Goal: Task Accomplishment & Management: Complete application form

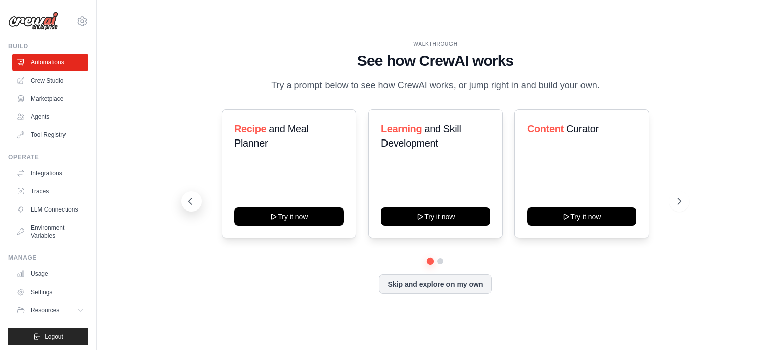
click at [189, 198] on icon at bounding box center [190, 201] width 3 height 6
click at [42, 73] on link "Crew Studio" at bounding box center [51, 81] width 76 height 16
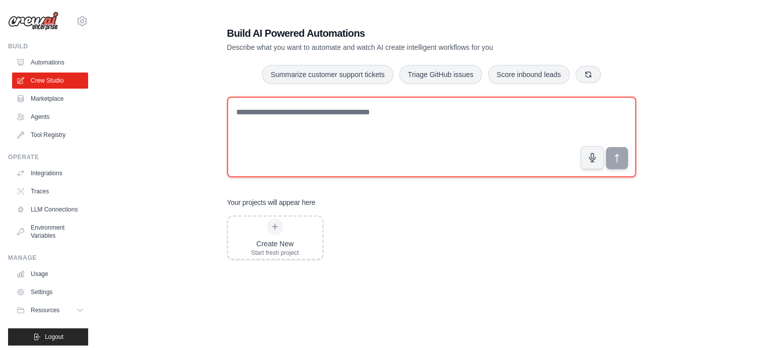
click at [369, 118] on textarea at bounding box center [431, 137] width 409 height 81
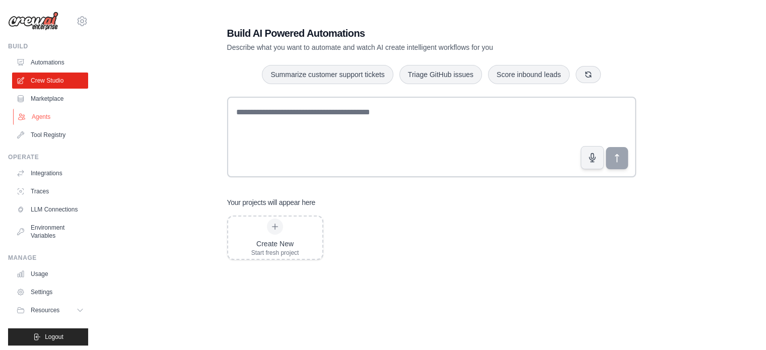
click at [58, 114] on link "Agents" at bounding box center [51, 117] width 76 height 16
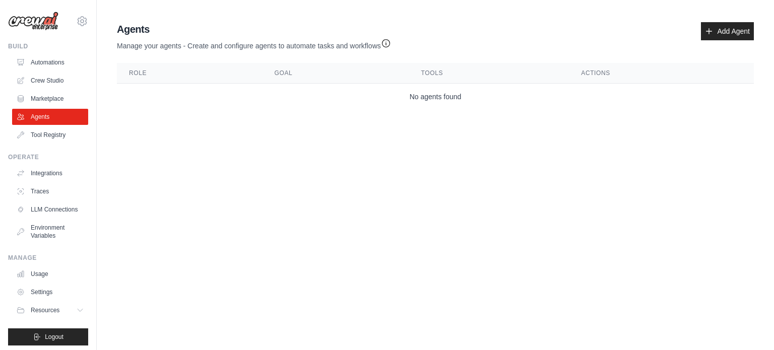
drag, startPoint x: 511, startPoint y: 107, endPoint x: 536, endPoint y: 98, distance: 27.2
click at [511, 107] on main "Agent Usage Guide To use an agent in your CrewAI project, you can initialize it…" at bounding box center [435, 68] width 677 height 136
click at [722, 30] on link "Add Agent" at bounding box center [727, 31] width 53 height 18
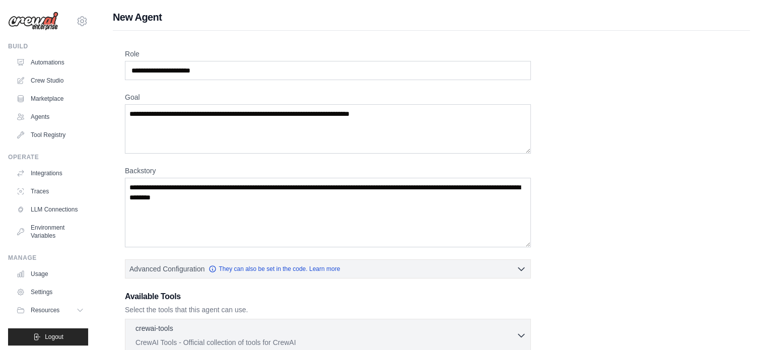
click at [154, 153] on div "Role Goal Backstory Advanced Configuration They can also be set in the code. Le…" at bounding box center [431, 295] width 613 height 492
click at [181, 120] on textarea "Goal" at bounding box center [328, 128] width 406 height 49
drag, startPoint x: 163, startPoint y: 117, endPoint x: 362, endPoint y: 113, distance: 198.5
click at [362, 113] on textarea "Goal" at bounding box center [328, 128] width 406 height 49
drag, startPoint x: 347, startPoint y: 106, endPoint x: 152, endPoint y: 101, distance: 195.0
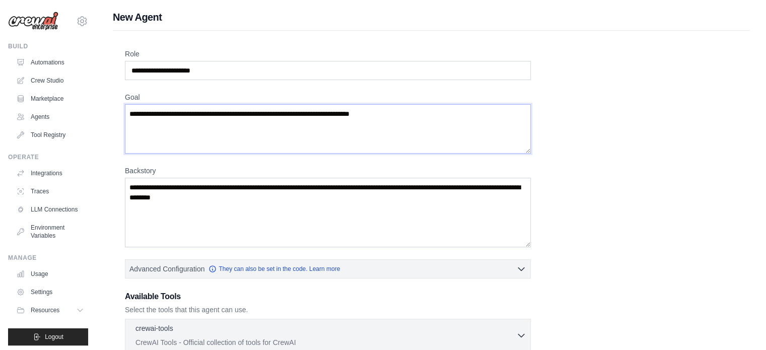
click at [152, 104] on textarea "Goal" at bounding box center [328, 128] width 406 height 49
click at [248, 197] on textarea "Backstory" at bounding box center [328, 213] width 406 height 70
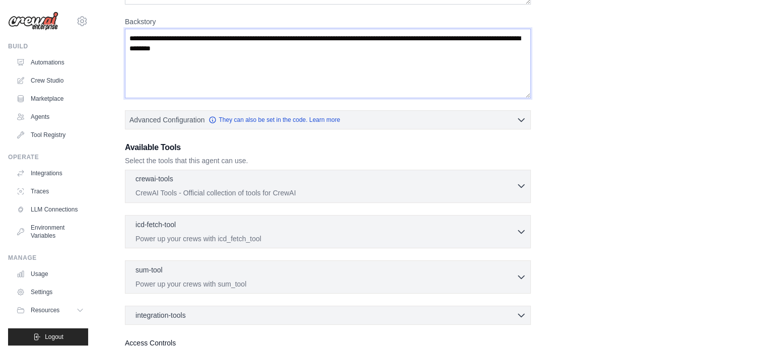
scroll to position [151, 0]
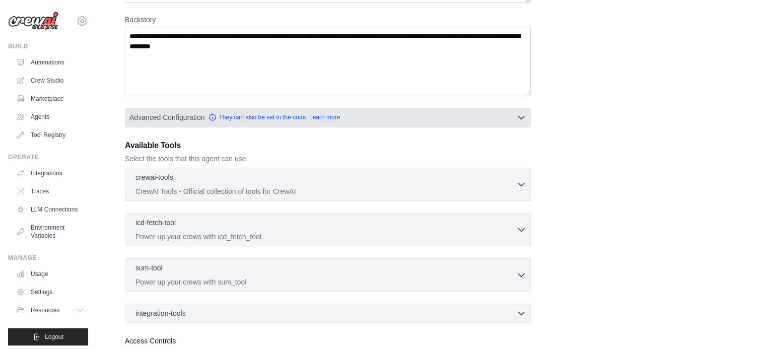
click at [174, 112] on span "Advanced Configuration" at bounding box center [166, 117] width 75 height 10
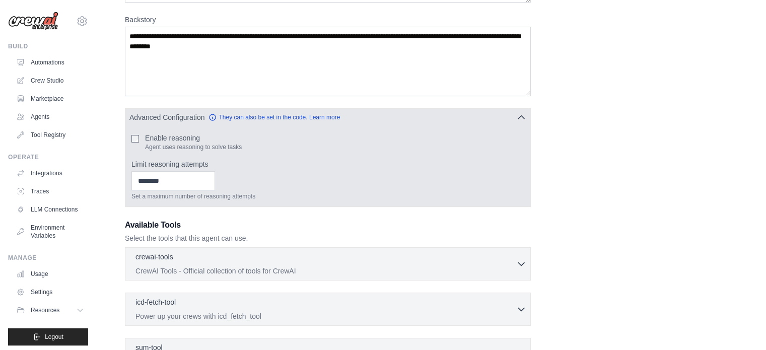
click at [174, 112] on span "Advanced Configuration" at bounding box center [166, 117] width 75 height 10
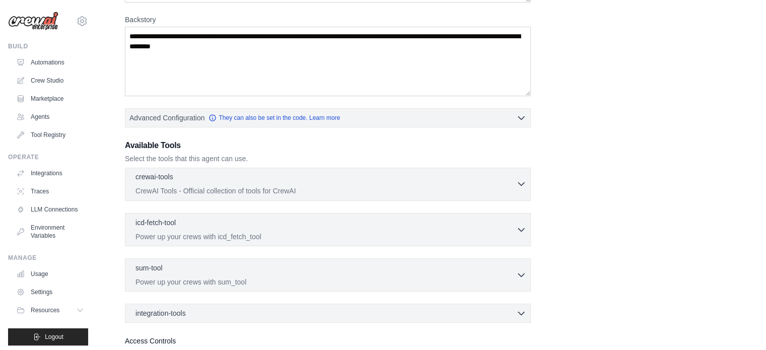
click at [265, 186] on p "CrewAI Tools - Official collection of tools for CrewAI" at bounding box center [325, 191] width 381 height 10
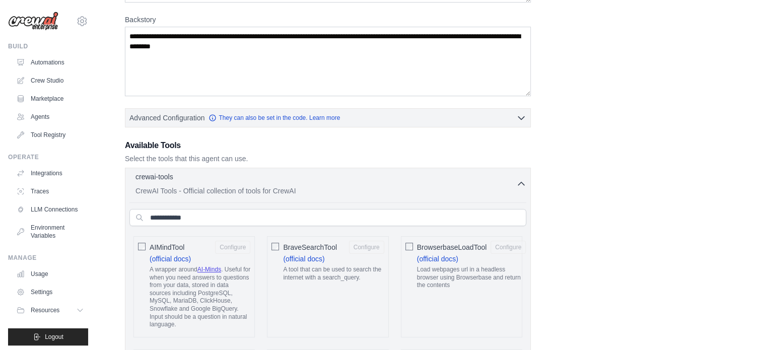
click at [264, 172] on div "crewai-tools 0 selected" at bounding box center [325, 178] width 381 height 12
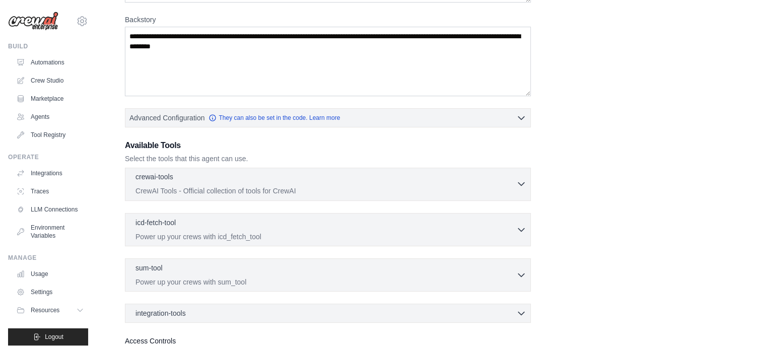
click at [264, 172] on div "crewai-tools 0 selected" at bounding box center [325, 178] width 381 height 12
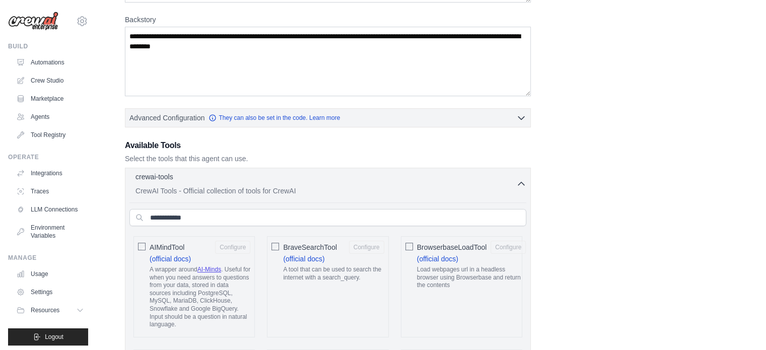
click at [264, 172] on div "crewai-tools 0 selected" at bounding box center [325, 178] width 381 height 12
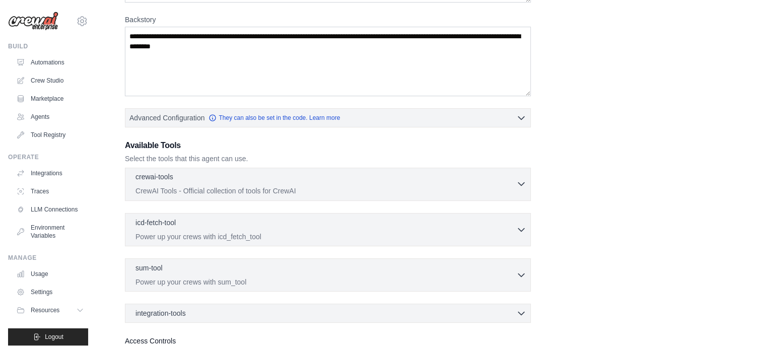
scroll to position [197, 0]
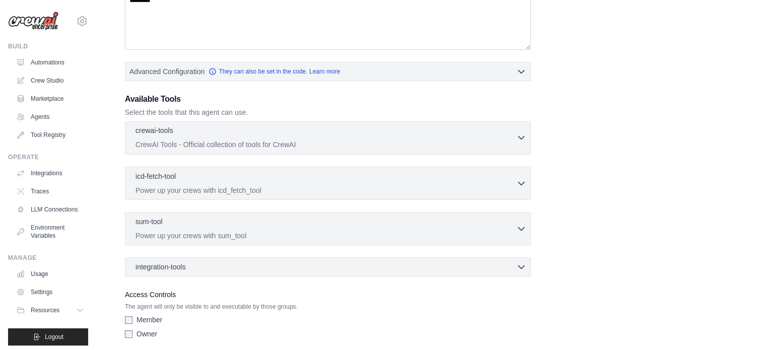
click at [282, 140] on p "CrewAI Tools - Official collection of tools for CrewAI" at bounding box center [325, 145] width 381 height 10
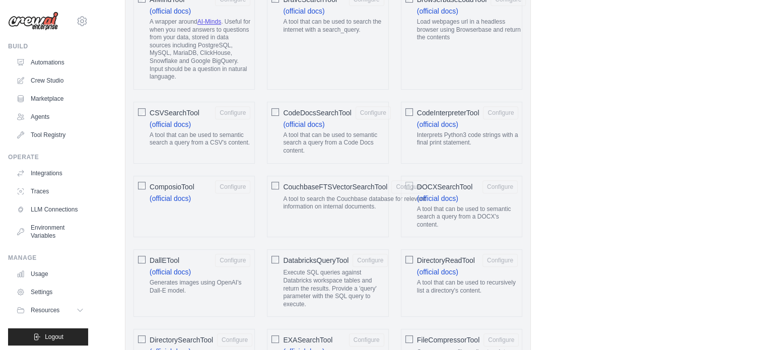
scroll to position [147, 0]
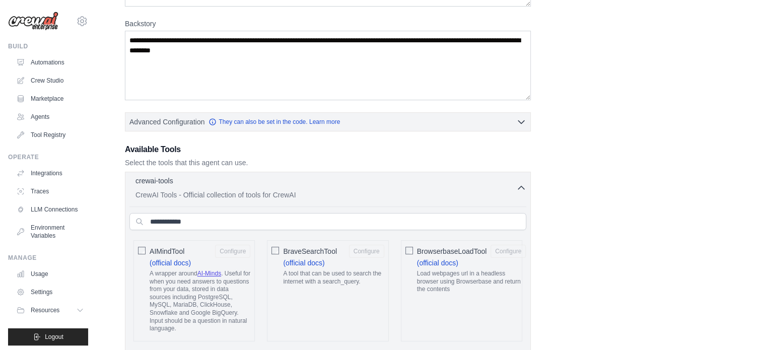
click at [514, 176] on div "crewai-tools 0 selected" at bounding box center [325, 182] width 381 height 12
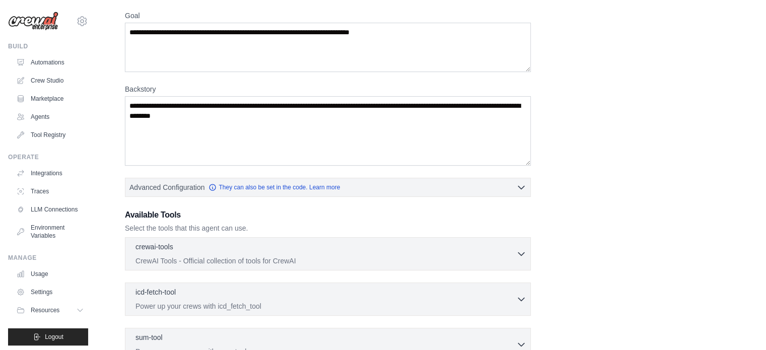
scroll to position [0, 0]
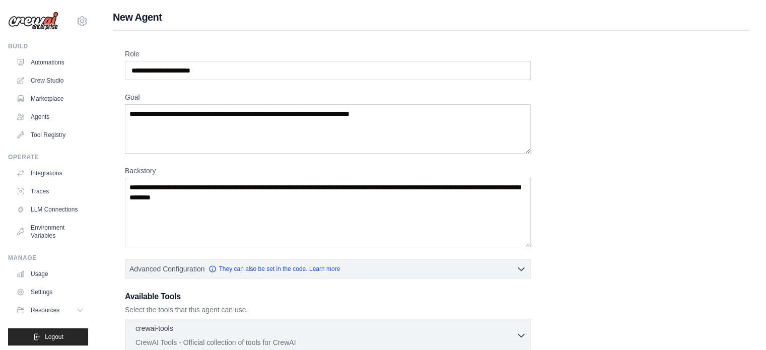
click at [44, 17] on img at bounding box center [33, 21] width 50 height 19
click at [59, 302] on button "Resources" at bounding box center [51, 310] width 76 height 16
click at [70, 201] on link "LLM Connections" at bounding box center [51, 209] width 76 height 16
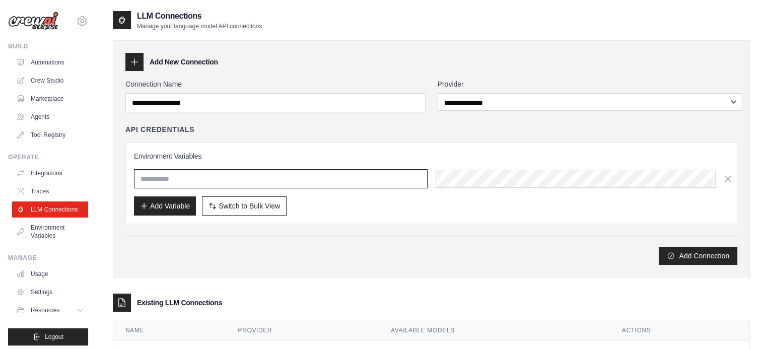
click at [260, 173] on input "text" at bounding box center [281, 178] width 294 height 19
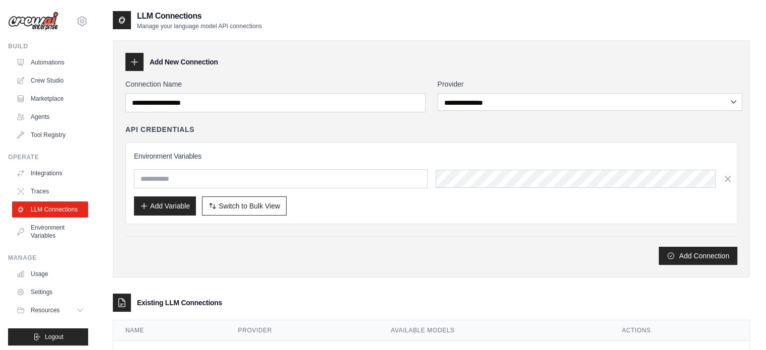
click at [372, 247] on div "Add Connection" at bounding box center [431, 256] width 612 height 18
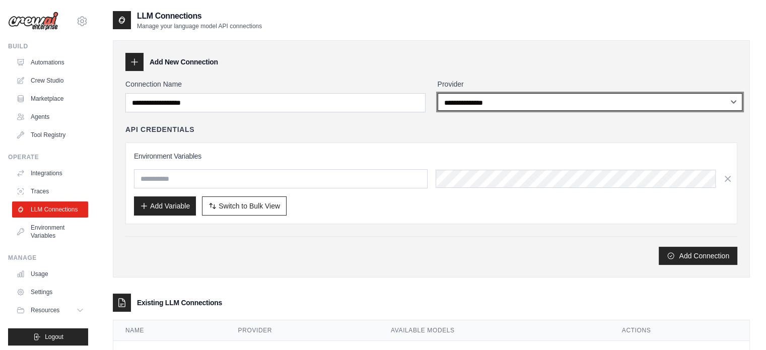
click at [489, 96] on select "**********" at bounding box center [590, 102] width 305 height 18
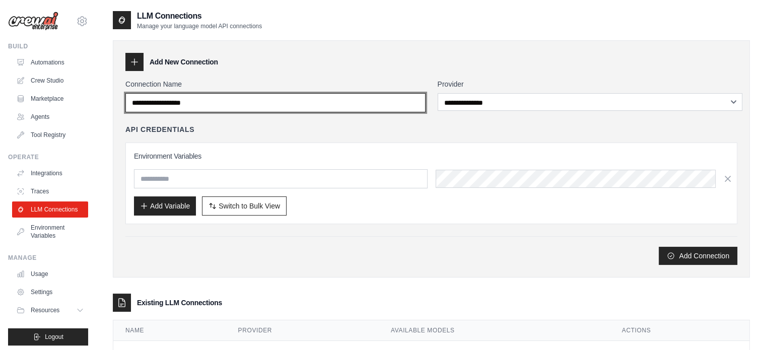
click at [397, 98] on input "Connection Name" at bounding box center [275, 102] width 300 height 19
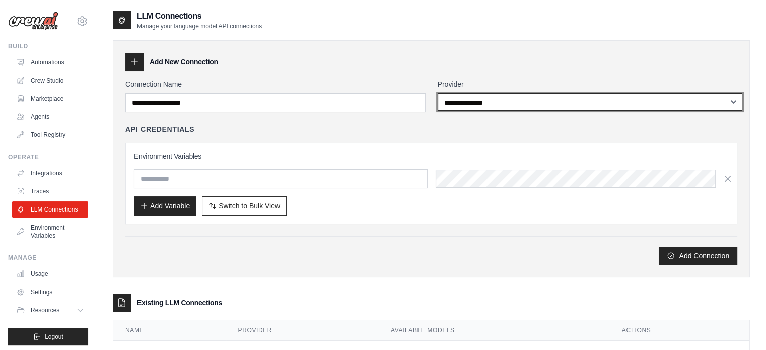
click at [480, 99] on select "**********" at bounding box center [590, 102] width 305 height 18
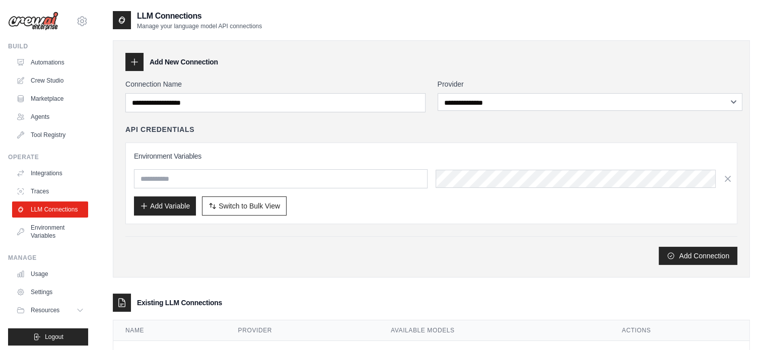
click at [300, 247] on div "Add Connection" at bounding box center [431, 256] width 612 height 18
click at [51, 109] on link "Agents" at bounding box center [51, 117] width 76 height 16
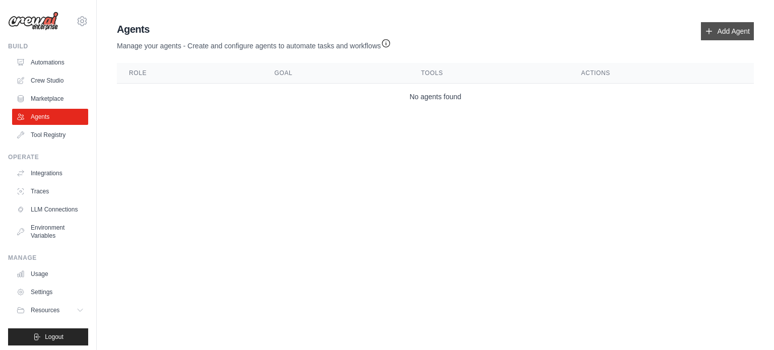
click at [732, 27] on link "Add Agent" at bounding box center [727, 31] width 53 height 18
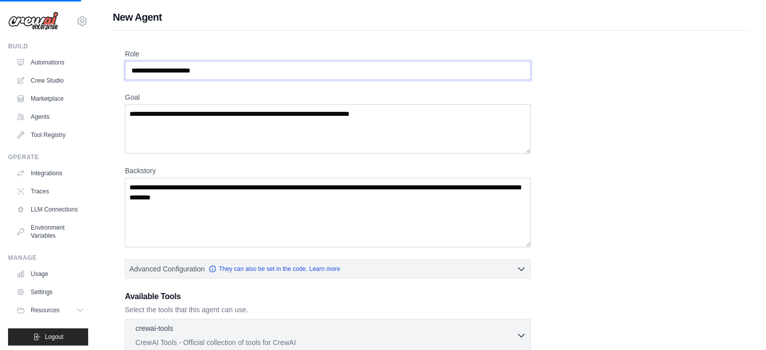
click at [243, 61] on input "Role" at bounding box center [328, 70] width 406 height 19
click at [229, 131] on textarea "Goal" at bounding box center [328, 128] width 406 height 49
click at [258, 202] on textarea "Backstory" at bounding box center [328, 213] width 406 height 70
click at [598, 209] on div "Role Goal Backstory Advanced Configuration They can also be set in the code. Le…" at bounding box center [431, 295] width 613 height 492
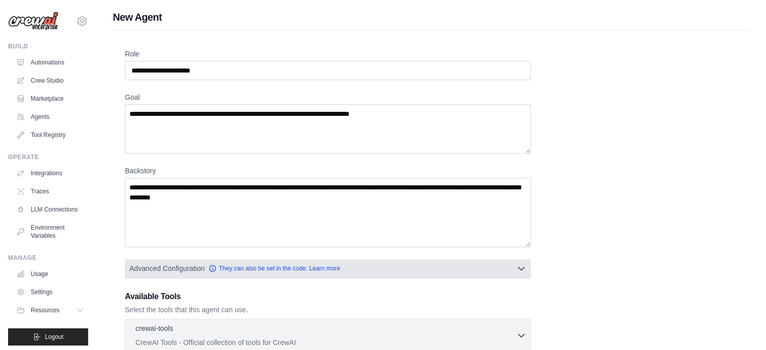
click at [352, 259] on button "Advanced Configuration They can also be set in the code. Learn more" at bounding box center [327, 268] width 405 height 18
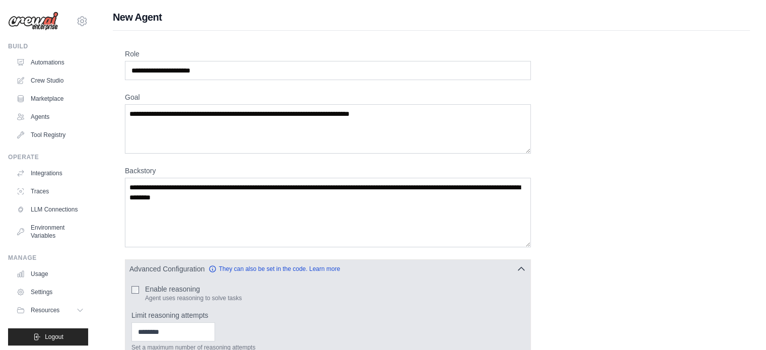
click at [245, 310] on label "Limit reasoning attempts" at bounding box center [327, 315] width 393 height 10
click at [215, 322] on input "Limit reasoning attempts" at bounding box center [173, 331] width 84 height 19
drag, startPoint x: 168, startPoint y: 278, endPoint x: 224, endPoint y: 280, distance: 56.4
click at [224, 284] on div "Enable reasoning Agent uses reasoning to solve tasks" at bounding box center [327, 293] width 393 height 18
click at [227, 288] on div "Enable reasoning Agent uses reasoning to solve tasks Limit reasoning attempts S…" at bounding box center [327, 317] width 393 height 67
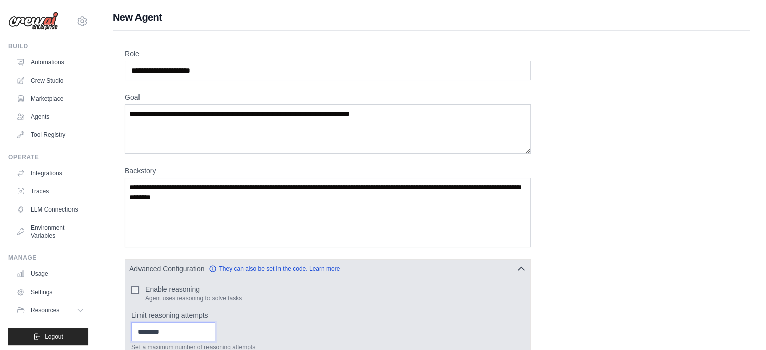
click at [181, 322] on input "Limit reasoning attempts" at bounding box center [173, 331] width 84 height 19
click at [263, 322] on div "Set a maximum number of reasoning attempts" at bounding box center [327, 336] width 393 height 29
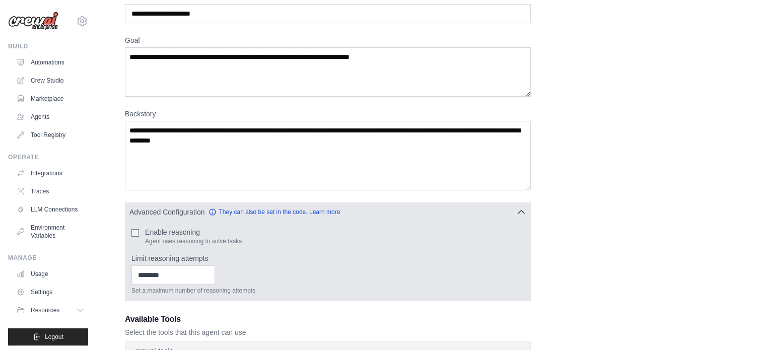
scroll to position [101, 0]
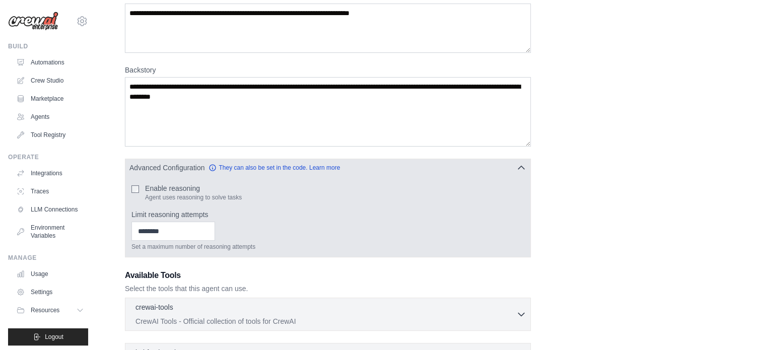
click at [524, 163] on icon "button" at bounding box center [521, 168] width 10 height 10
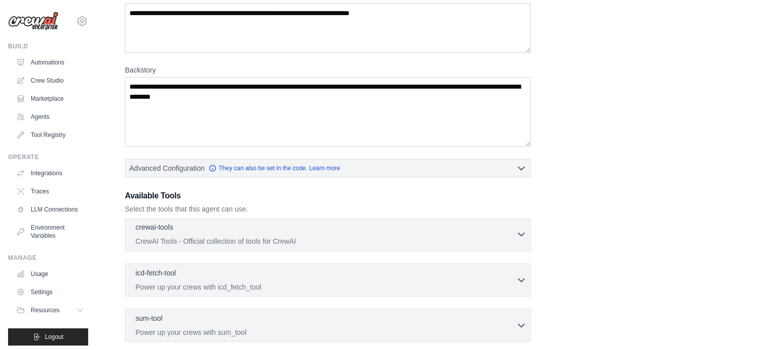
click at [239, 222] on div "crewai-tools 0 selected" at bounding box center [325, 228] width 381 height 12
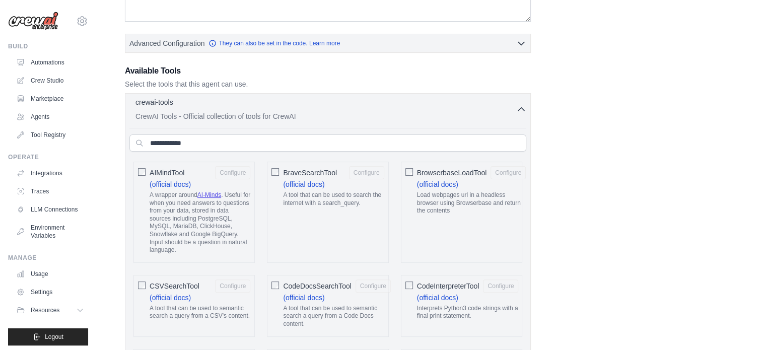
scroll to position [252, 0]
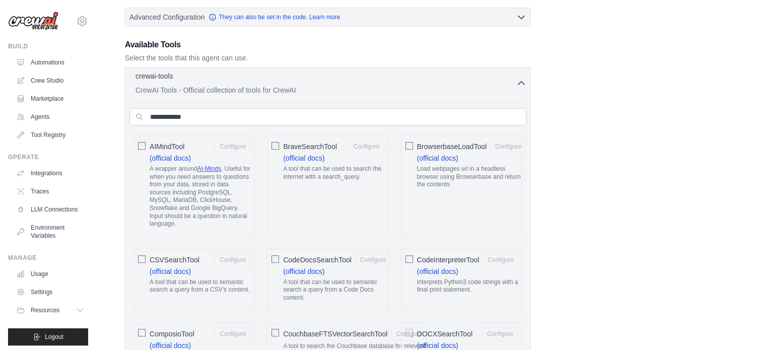
click at [401, 71] on div "crewai-tools 0 selected CrewAI Tools - Official collection of tools for CrewAI" at bounding box center [325, 83] width 381 height 24
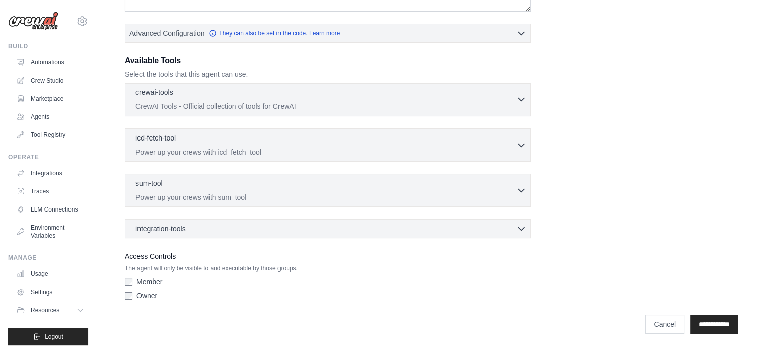
scroll to position [197, 0]
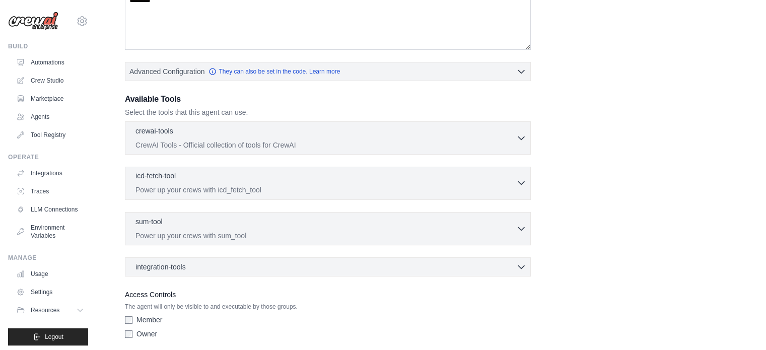
click at [238, 171] on div "icd-fetch-tool 0 selected" at bounding box center [325, 177] width 381 height 12
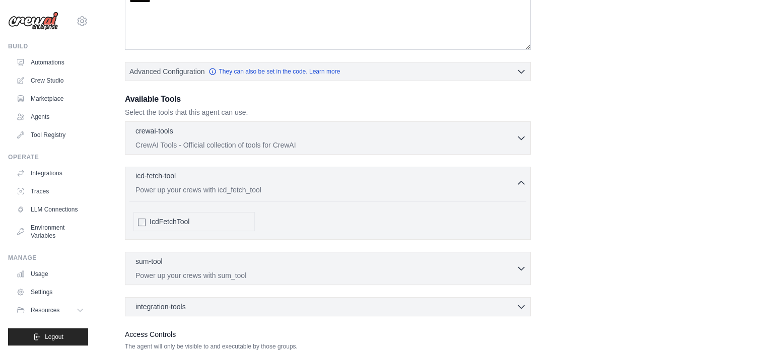
click at [302, 185] on p "Power up your crews with icd_fetch_tool" at bounding box center [325, 190] width 381 height 10
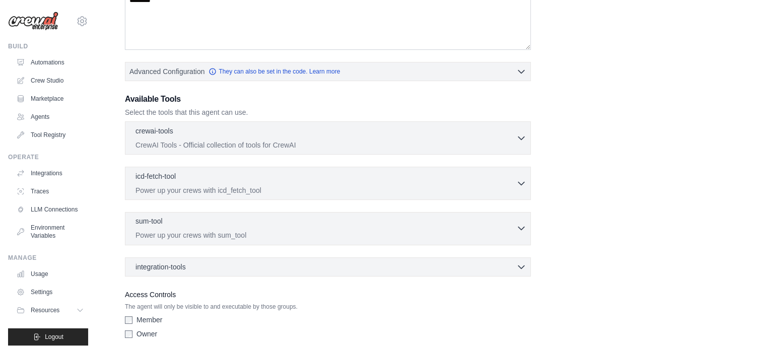
click at [213, 216] on div "sum-tool 0 selected" at bounding box center [325, 222] width 381 height 12
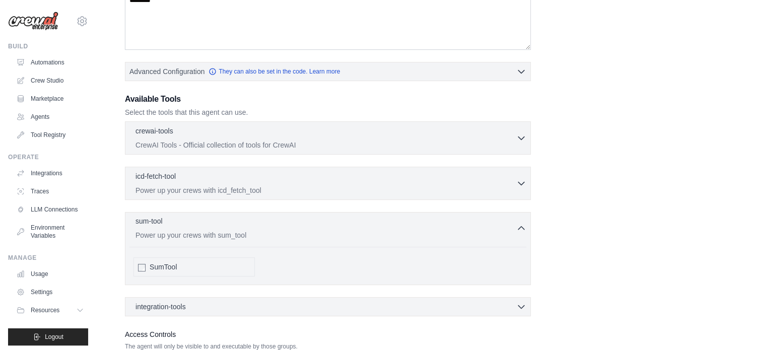
click at [312, 230] on p "Power up your crews with sum_tool" at bounding box center [325, 235] width 381 height 10
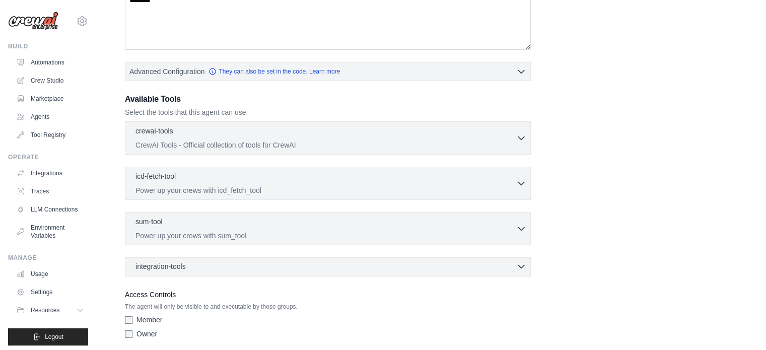
click at [203, 257] on div "integration-tools 0 selected Box Save files to Box Gmail" at bounding box center [328, 266] width 406 height 19
click at [186, 261] on div "integration-tools 0 selected" at bounding box center [330, 266] width 391 height 10
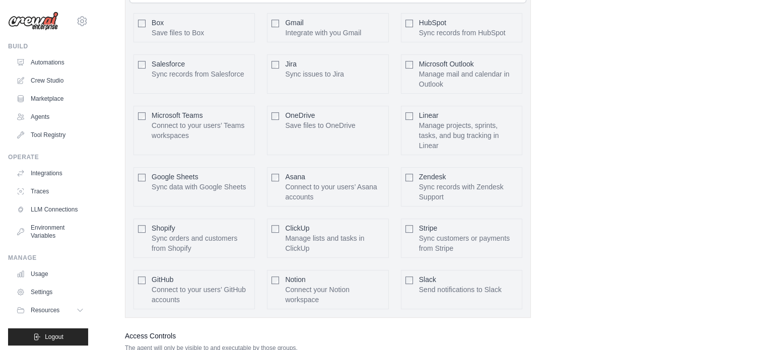
scroll to position [395, 0]
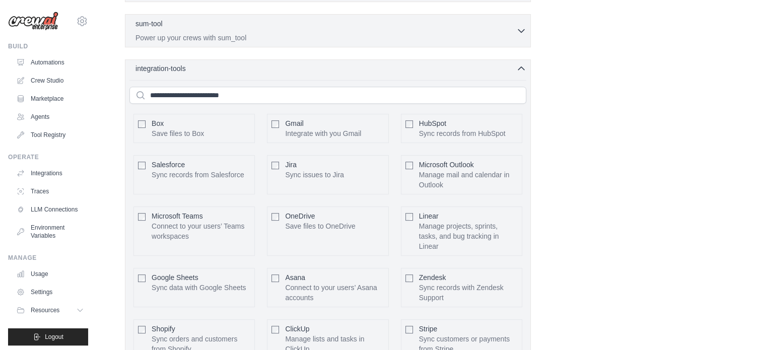
click at [331, 63] on div "integration-tools 0 selected" at bounding box center [330, 68] width 391 height 10
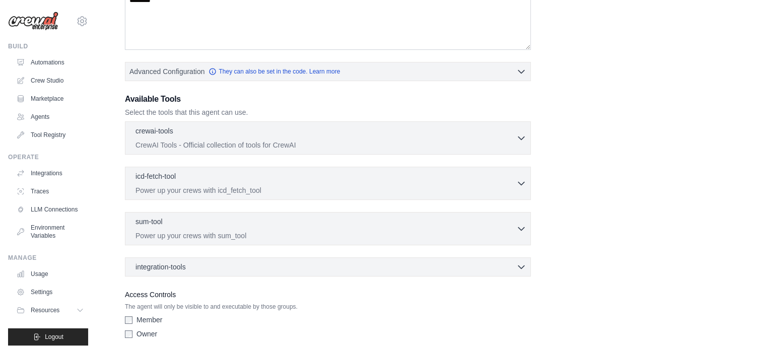
click at [372, 329] on div "Owner" at bounding box center [328, 334] width 406 height 10
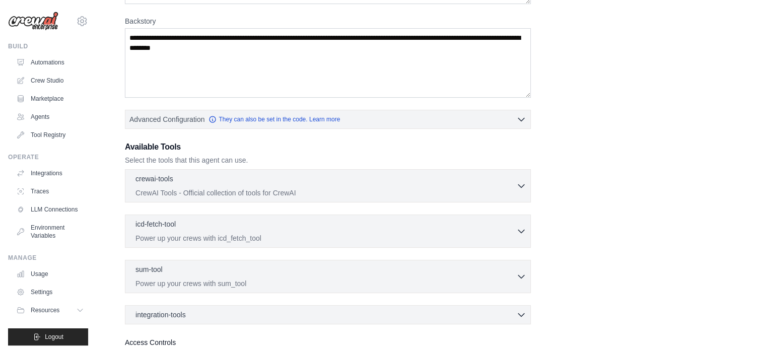
scroll to position [0, 0]
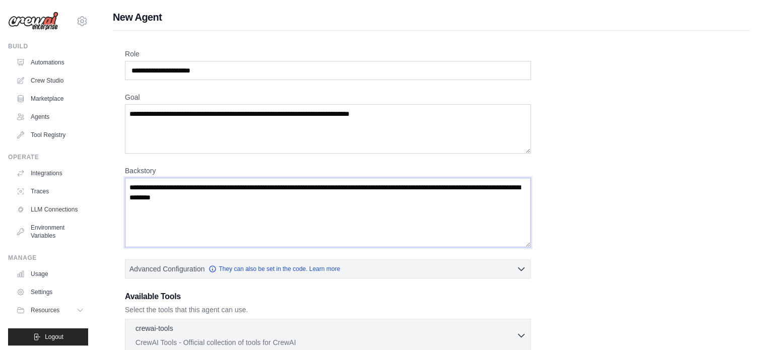
click at [195, 199] on textarea "Backstory" at bounding box center [328, 213] width 406 height 70
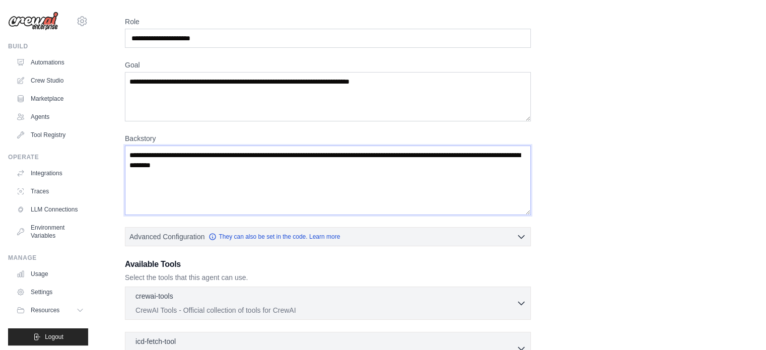
scroll to position [50, 0]
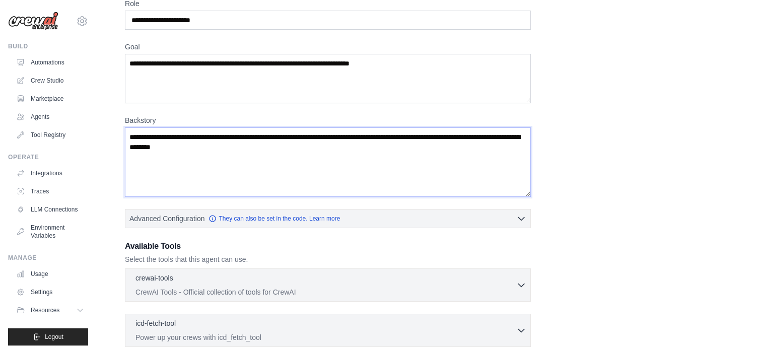
click at [242, 141] on textarea "Backstory" at bounding box center [328, 162] width 406 height 70
drag, startPoint x: 199, startPoint y: 141, endPoint x: 87, endPoint y: 105, distance: 118.4
click at [87, 105] on div "cool83731726@gmail.com Settings Build Automations Crew Studio" at bounding box center [383, 243] width 766 height 586
click at [205, 141] on textarea "Backstory" at bounding box center [328, 162] width 406 height 70
